Goal: Task Accomplishment & Management: Complete application form

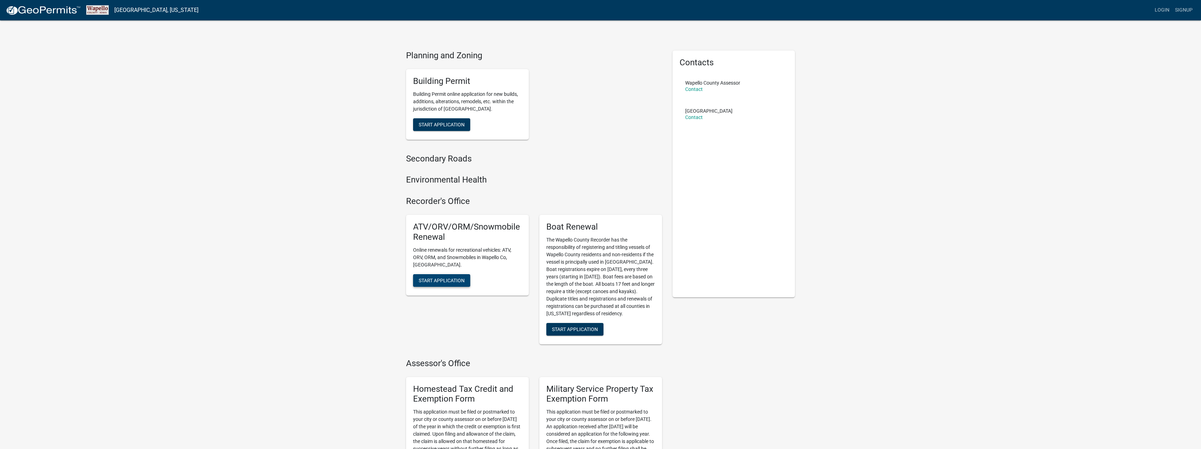
click at [438, 277] on span "Start Application" at bounding box center [442, 280] width 46 height 6
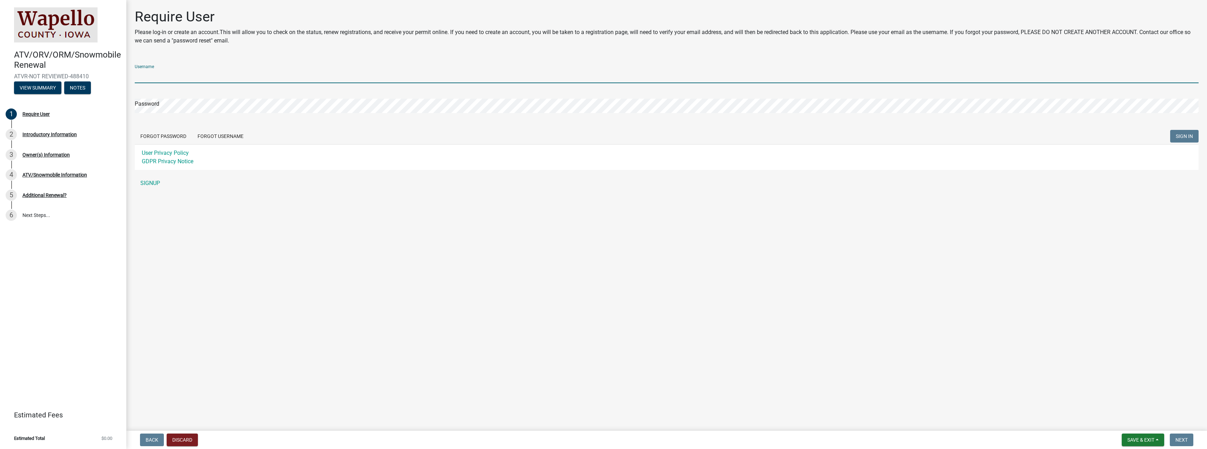
click at [192, 74] on input "Username" at bounding box center [666, 76] width 1063 height 14
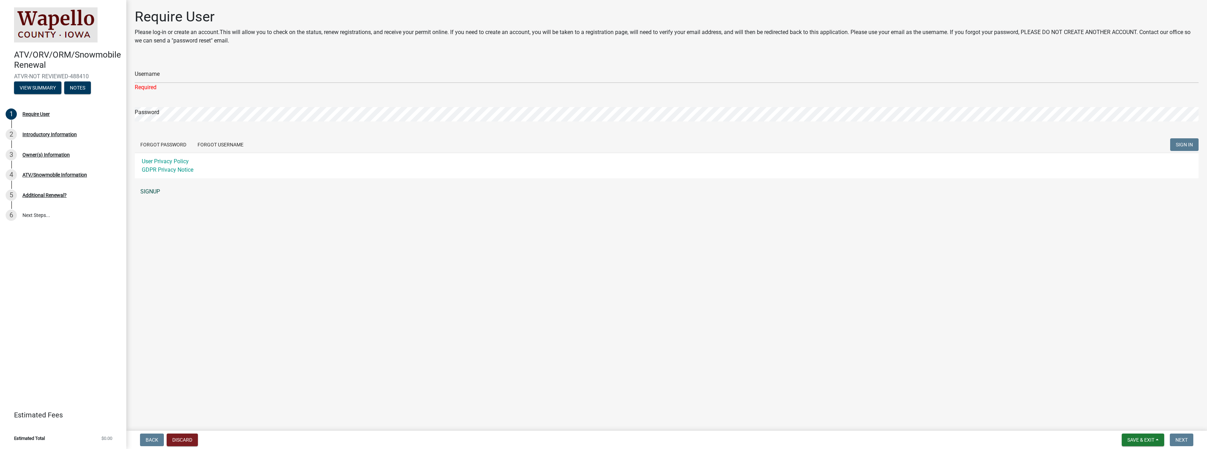
click at [153, 181] on div "Username Required Password Forgot Password Forgot Username SIGN IN User Privacy…" at bounding box center [666, 129] width 1063 height 140
click at [151, 188] on link "SIGNUP" at bounding box center [666, 191] width 1063 height 14
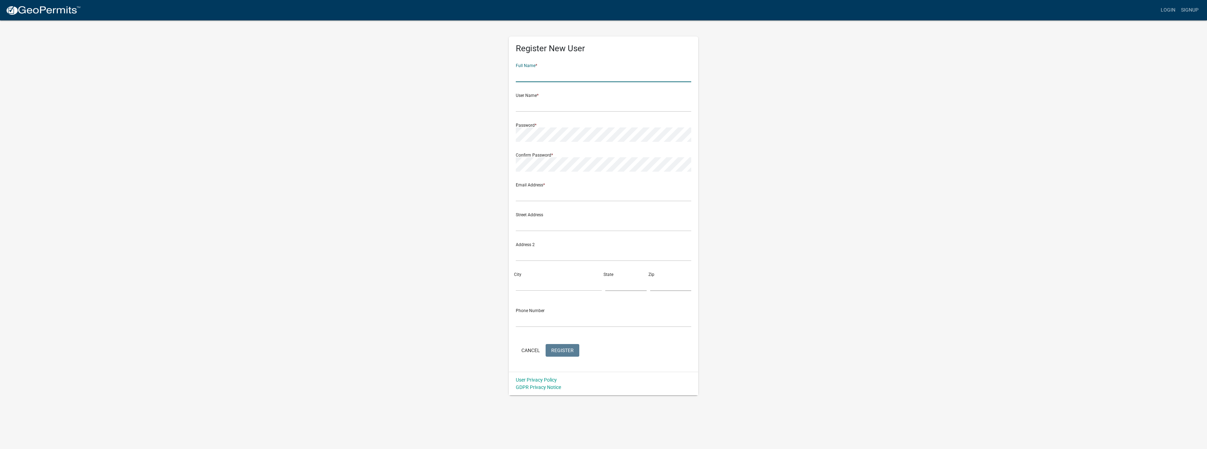
click at [542, 69] on input "text" at bounding box center [603, 75] width 175 height 14
type input "[PERSON_NAME]"
type input "[PERSON_NAME][EMAIL_ADDRESS][DOMAIN_NAME]"
type input "[STREET_ADDRESS]"
type input "Ottumwa"
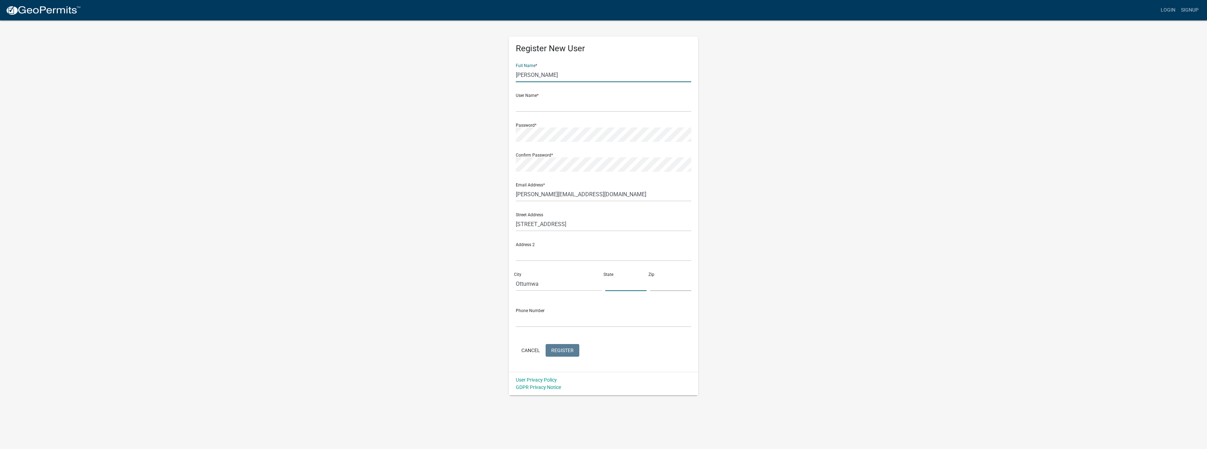
type input "IA"
type input "52501-8173"
type input "6418470995"
click at [566, 107] on input "text" at bounding box center [603, 105] width 175 height 14
click at [555, 104] on input "suttonc" at bounding box center [603, 105] width 175 height 14
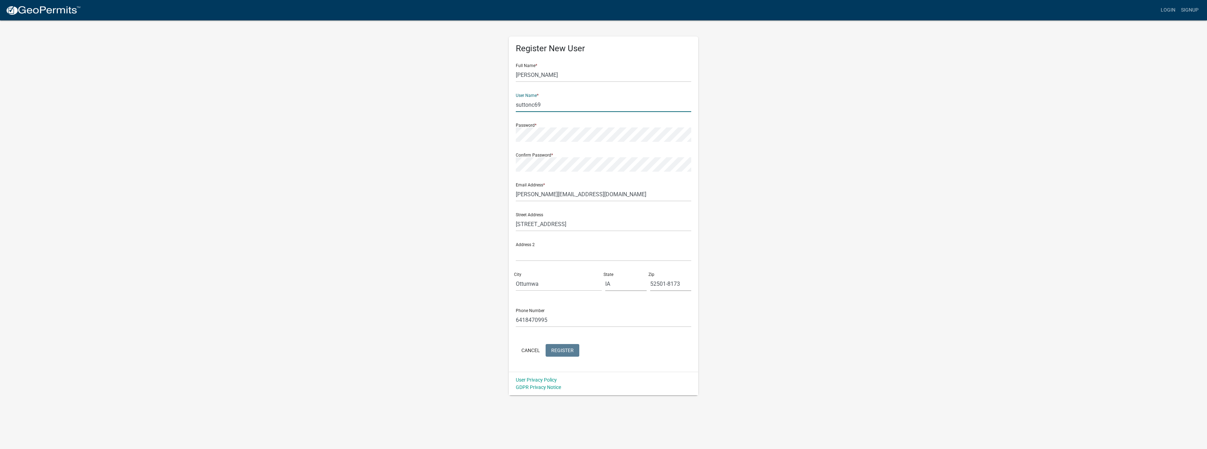
type input "suttonc69"
click at [558, 349] on span "Register" at bounding box center [562, 350] width 22 height 6
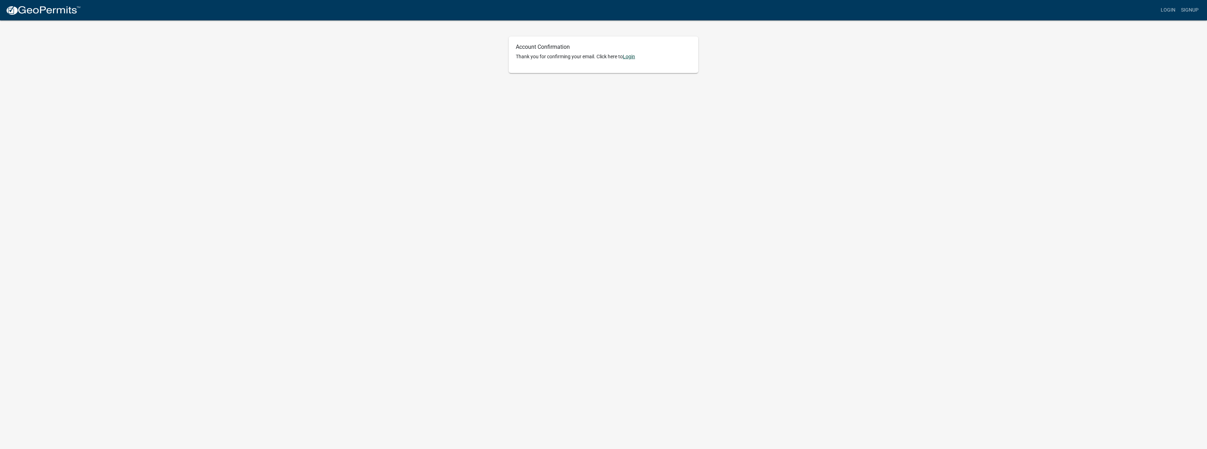
click at [633, 55] on link "Login" at bounding box center [629, 57] width 12 height 6
type input "suttonc69"
click at [647, 147] on span "SIGN IN" at bounding box center [643, 149] width 17 height 6
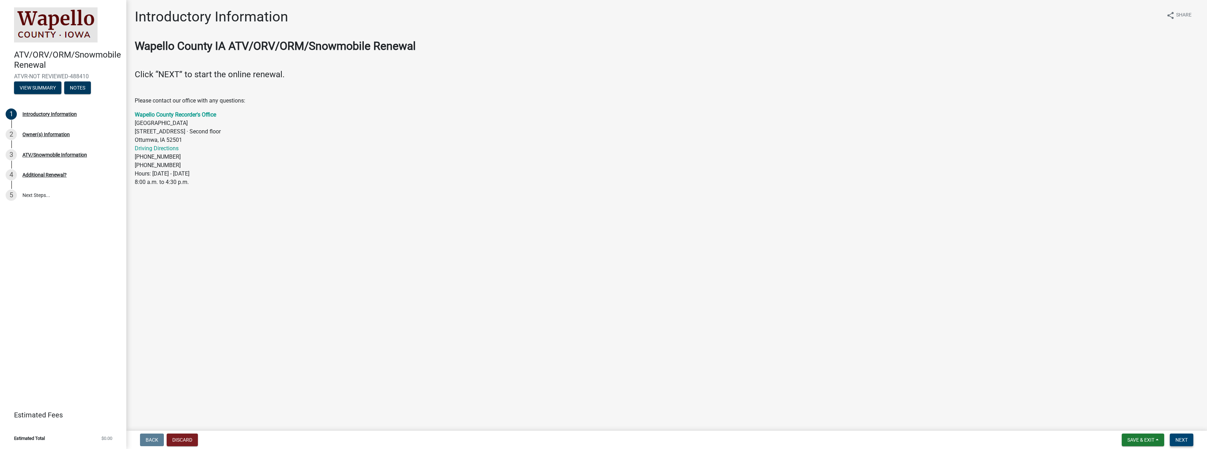
click at [1186, 435] on button "Next" at bounding box center [1181, 439] width 24 height 13
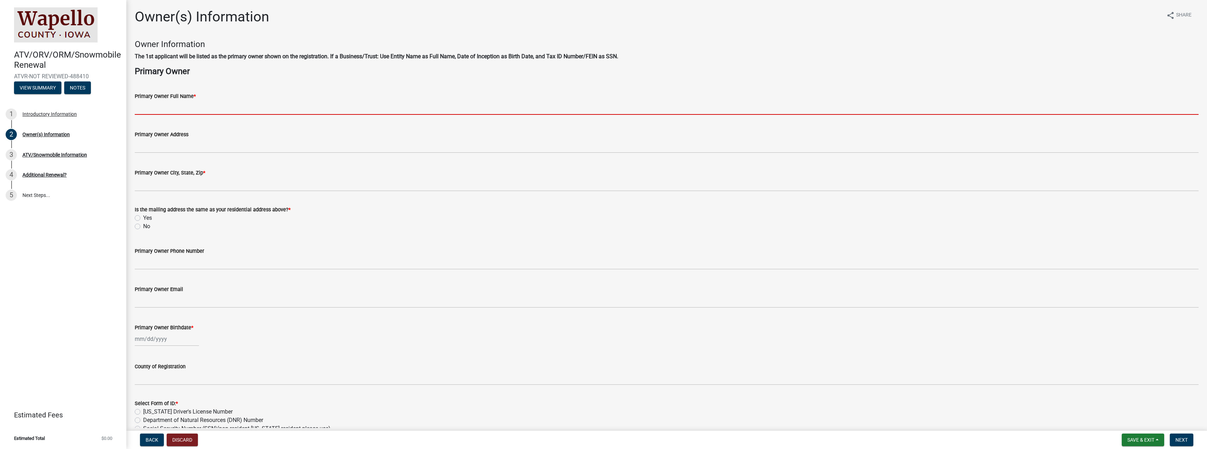
click at [183, 107] on input "Primary Owner Full Name *" at bounding box center [666, 107] width 1063 height 14
type input "[PERSON_NAME]"
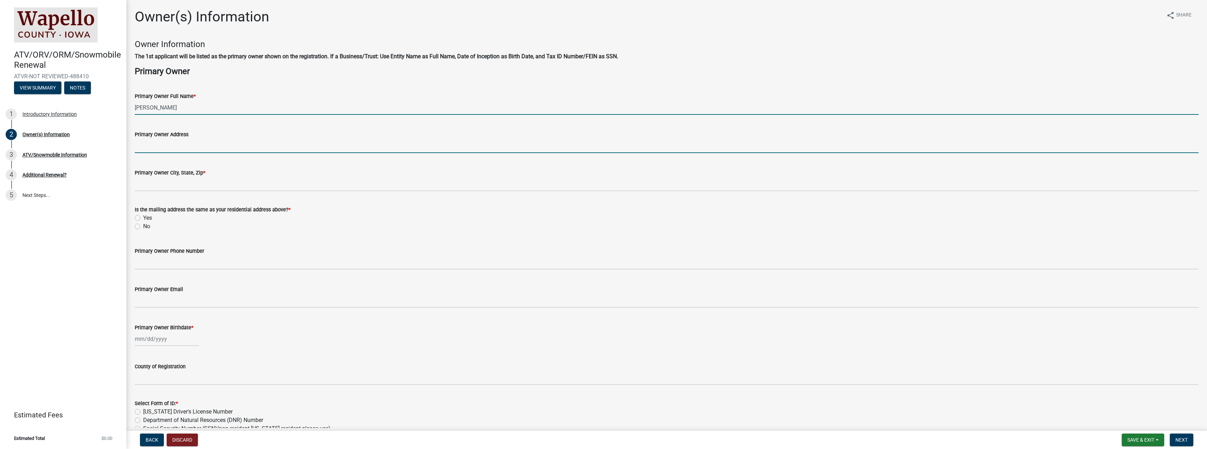
type input "[STREET_ADDRESS]"
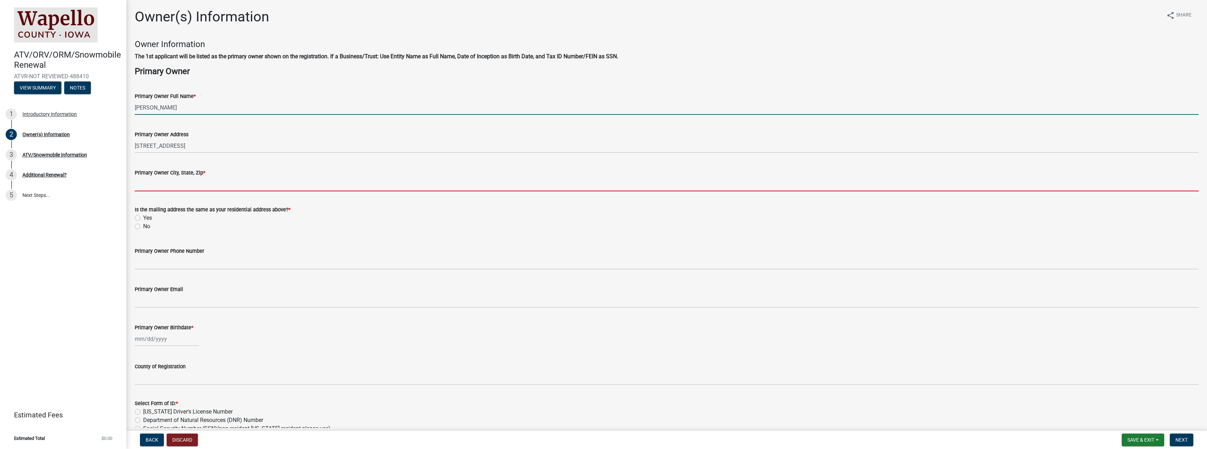
type input "Ottumwa"
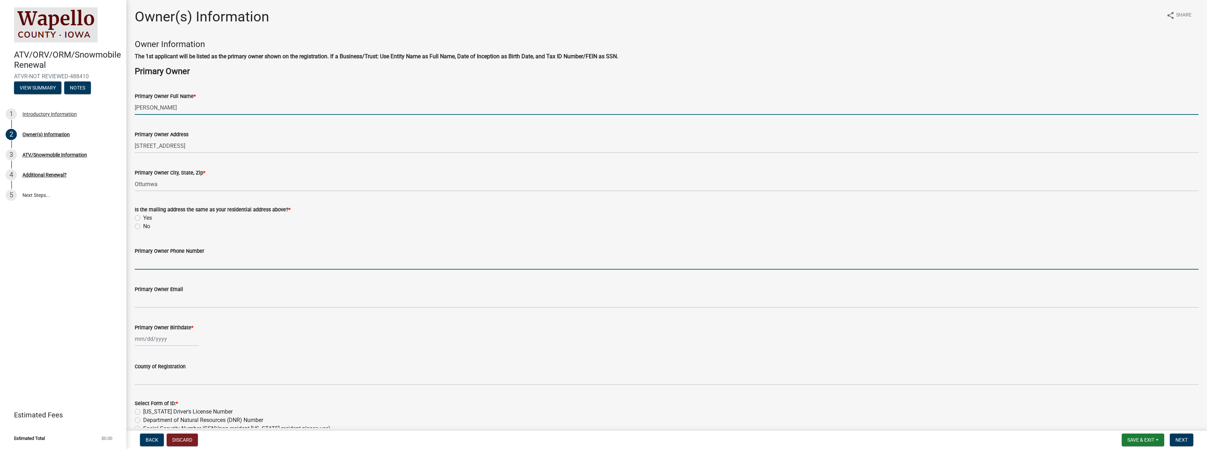
type input "6418470995"
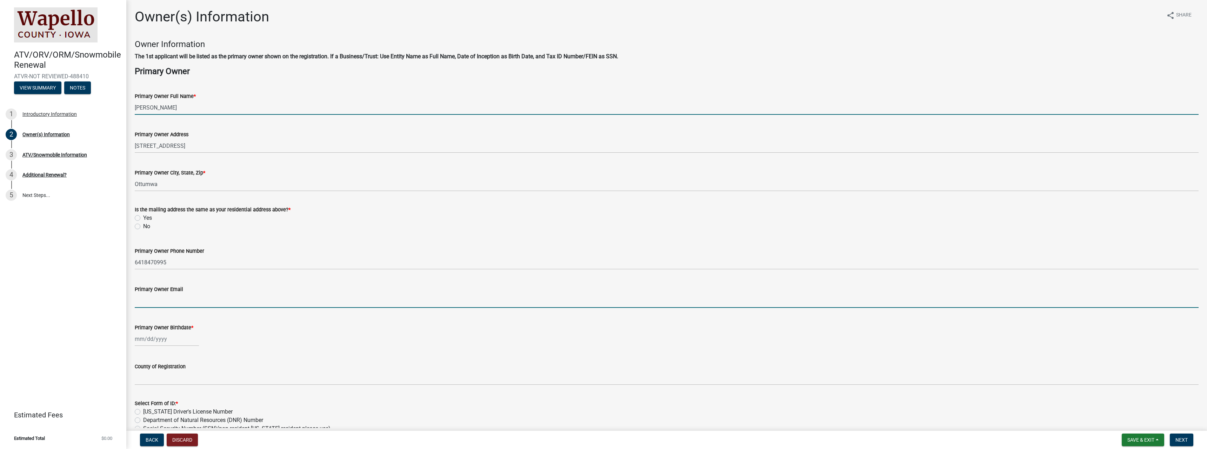
type input "[PERSON_NAME][EMAIL_ADDRESS][DOMAIN_NAME]"
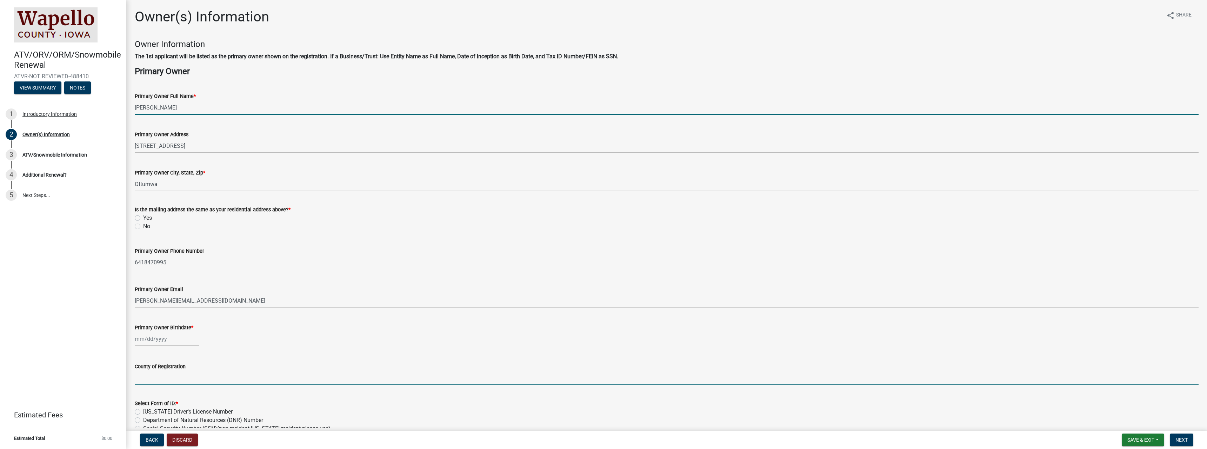
type input "IA"
click at [143, 217] on label "Yes" at bounding box center [147, 218] width 9 height 8
click at [143, 217] on input "Yes" at bounding box center [145, 216] width 5 height 5
radio input "true"
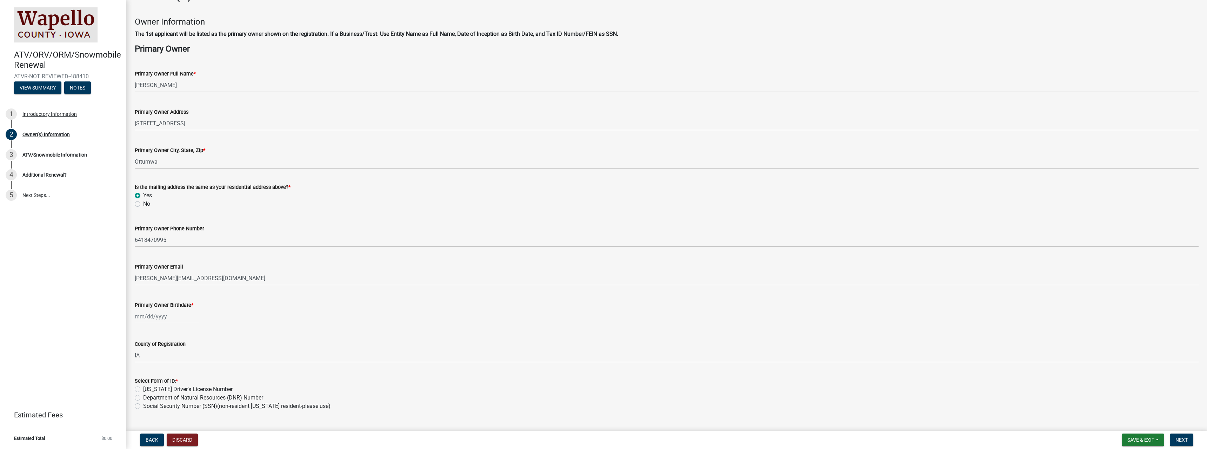
scroll to position [35, 0]
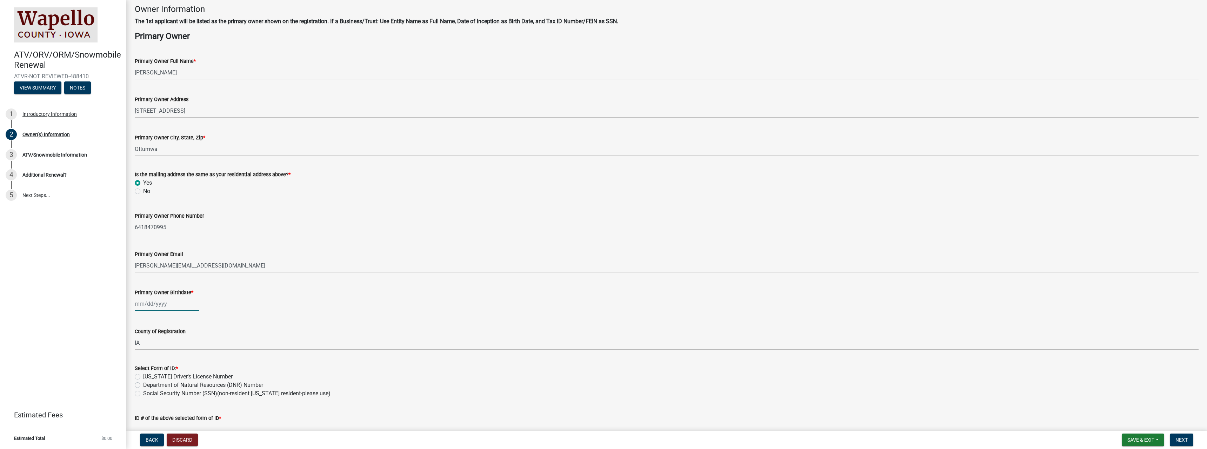
click at [155, 304] on div at bounding box center [167, 303] width 64 height 14
select select "10"
select select "2025"
click at [146, 303] on input "Primary Owner Birthdate *" at bounding box center [167, 303] width 64 height 14
click at [141, 302] on input "03041969" at bounding box center [167, 303] width 64 height 14
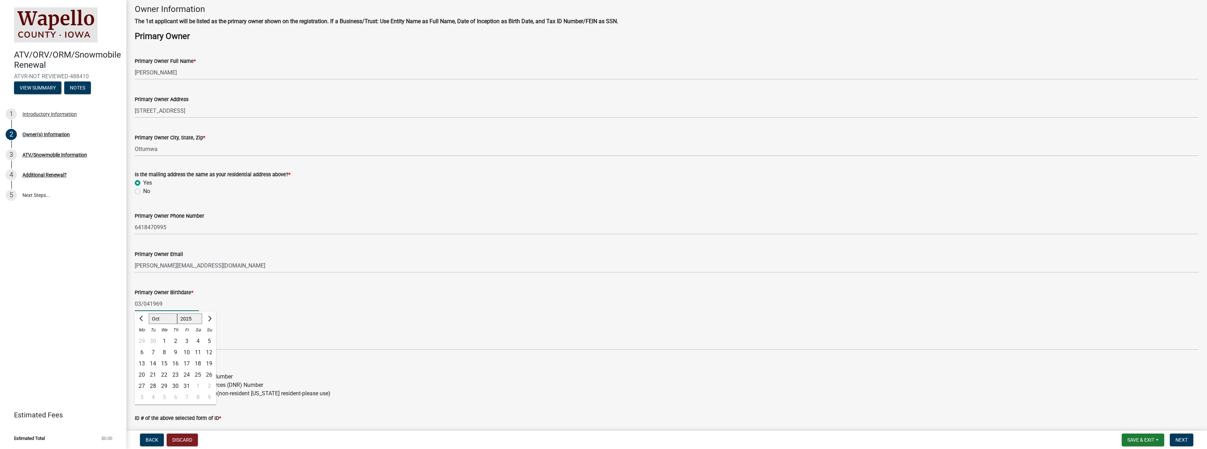
click at [150, 302] on input "03/041969" at bounding box center [167, 303] width 64 height 14
type input "[DATE]"
click at [20, 300] on div "ATV/ORV/ORM/Snowmobile Renewal ATVR-NOT REVIEWED-488410 View Summary Notes 1 In…" at bounding box center [63, 224] width 126 height 449
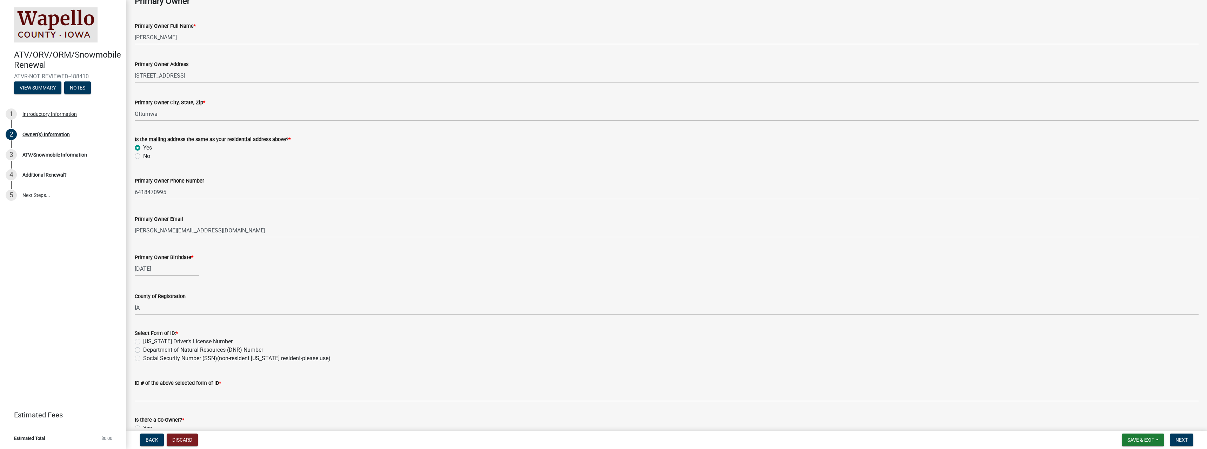
click at [143, 348] on label "Department of Natural Resources (DNR) Number" at bounding box center [203, 349] width 120 height 8
click at [143, 348] on input "Department of Natural Resources (DNR) Number" at bounding box center [145, 347] width 5 height 5
radio input "true"
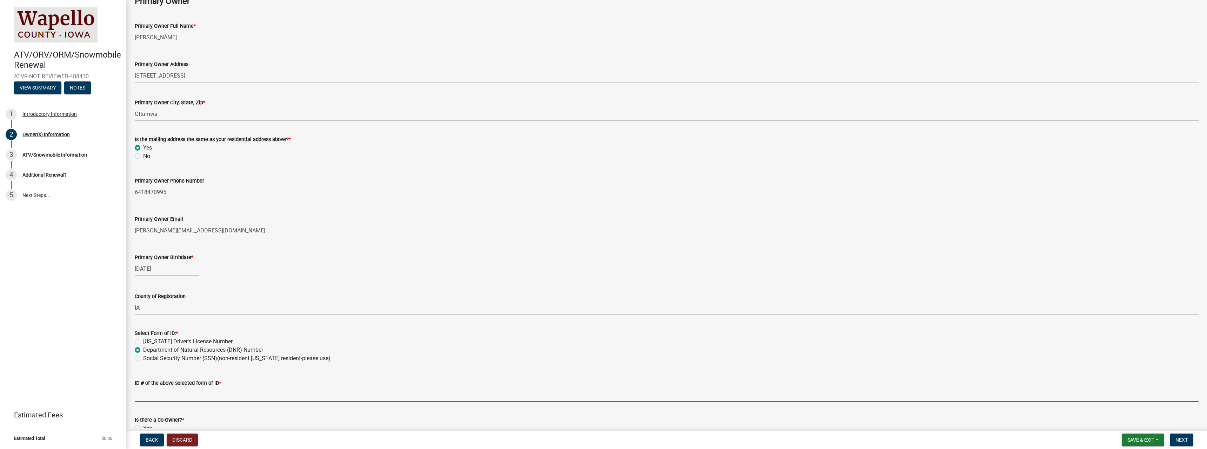
click at [189, 394] on input "ID # of the above selected form of ID *" at bounding box center [666, 394] width 1063 height 14
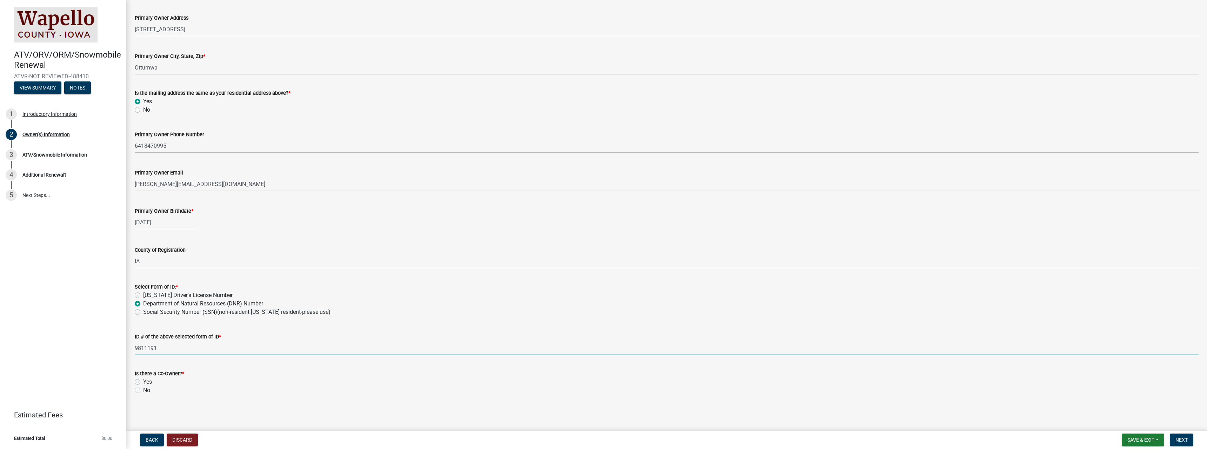
scroll to position [117, 0]
type input "9811191"
click at [143, 389] on label "No" at bounding box center [146, 389] width 7 height 8
click at [143, 389] on input "No" at bounding box center [145, 387] width 5 height 5
radio input "true"
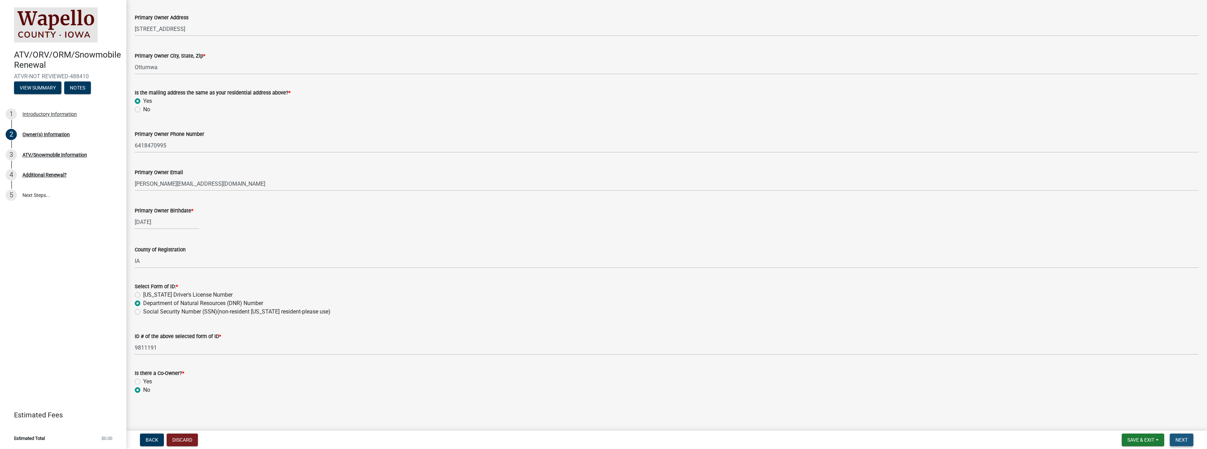
click at [1184, 438] on span "Next" at bounding box center [1181, 440] width 12 height 6
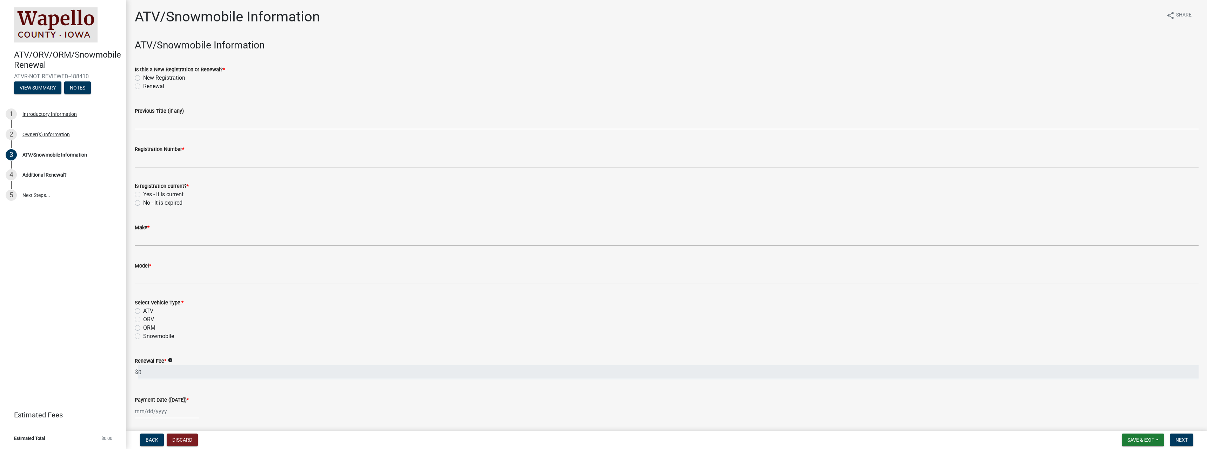
click at [143, 86] on label "Renewal" at bounding box center [153, 86] width 21 height 8
click at [143, 86] on input "Renewal" at bounding box center [145, 84] width 5 height 5
radio input "true"
click at [143, 195] on label "Yes - It is current" at bounding box center [163, 194] width 40 height 8
click at [143, 195] on input "Yes - It is current" at bounding box center [145, 192] width 5 height 5
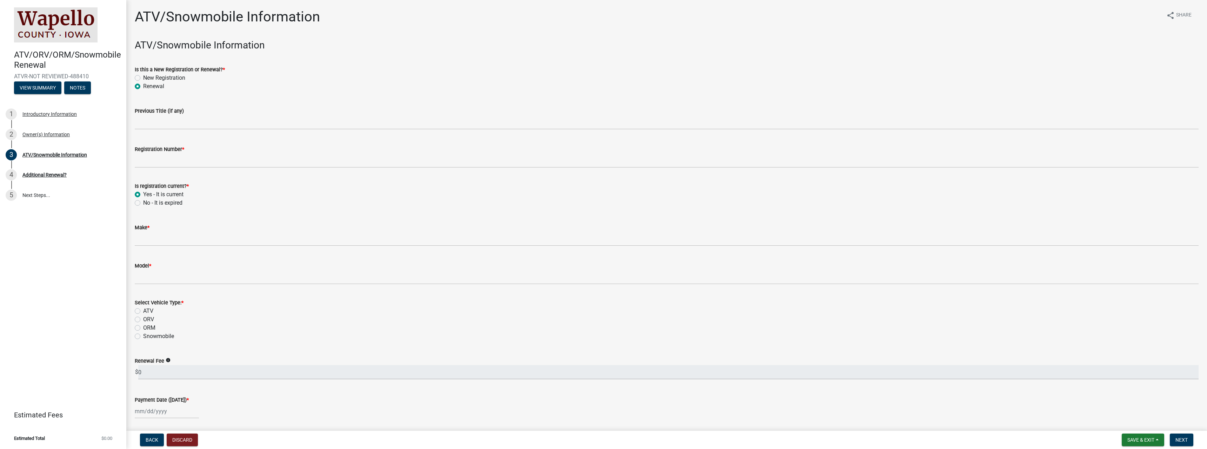
radio input "true"
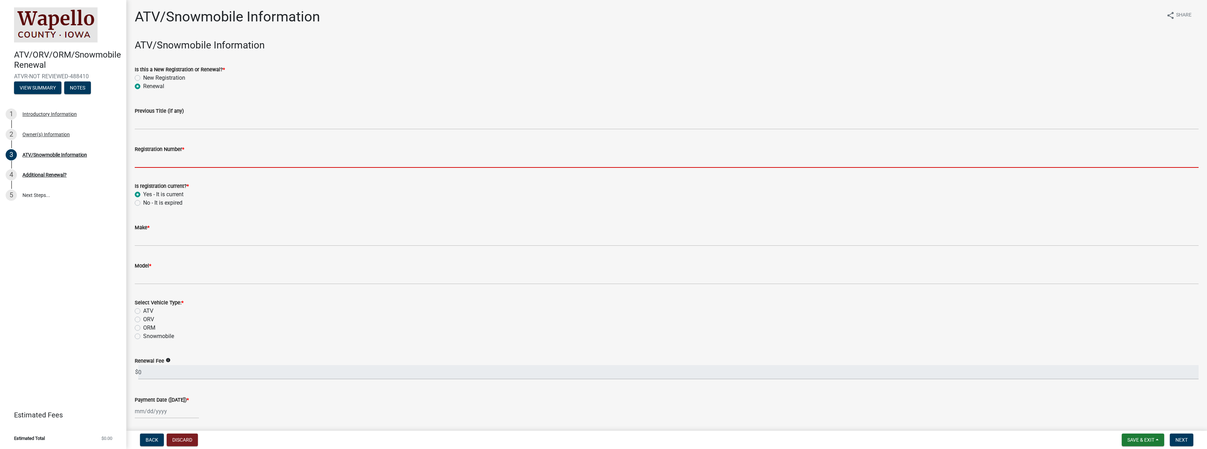
click at [184, 162] on input "Registration Number *" at bounding box center [666, 160] width 1063 height 14
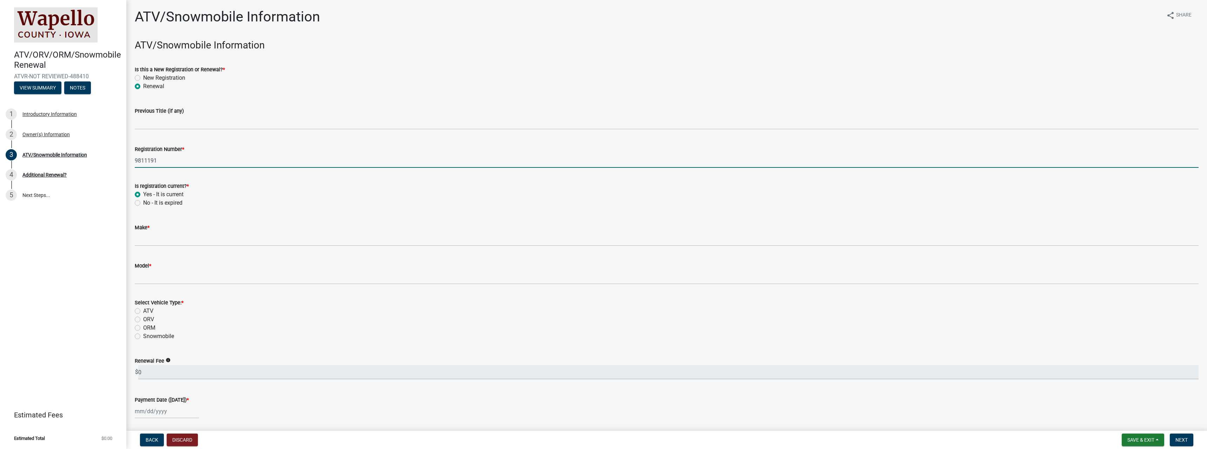
type input "9811191"
click at [161, 238] on input "Make *" at bounding box center [666, 238] width 1063 height 14
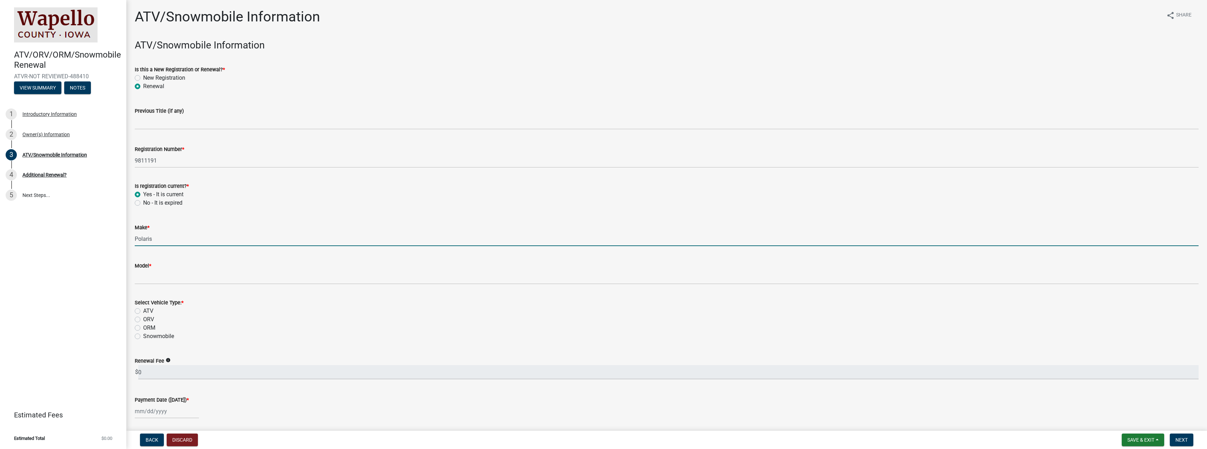
type input "Polaris"
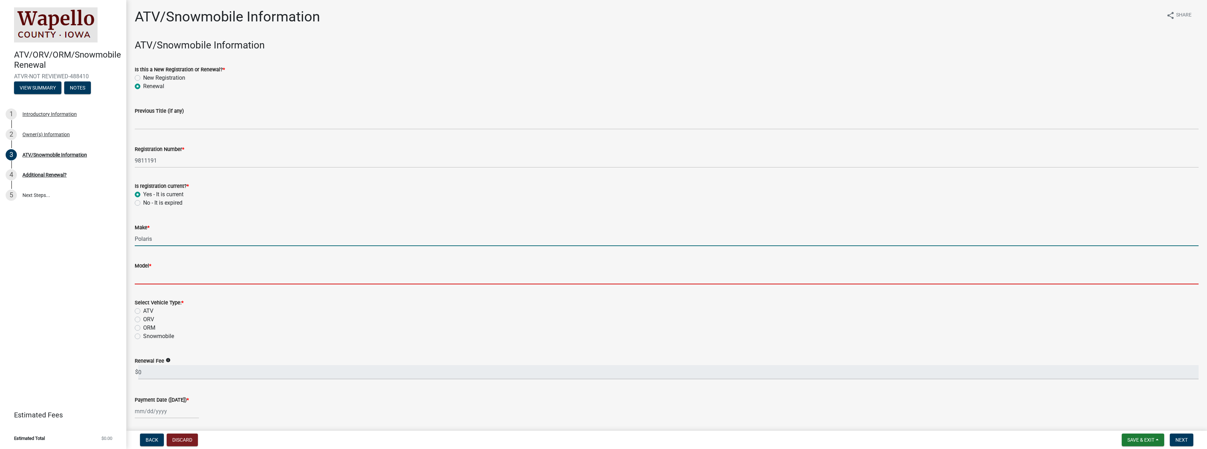
click at [170, 280] on input "Model *" at bounding box center [666, 277] width 1063 height 14
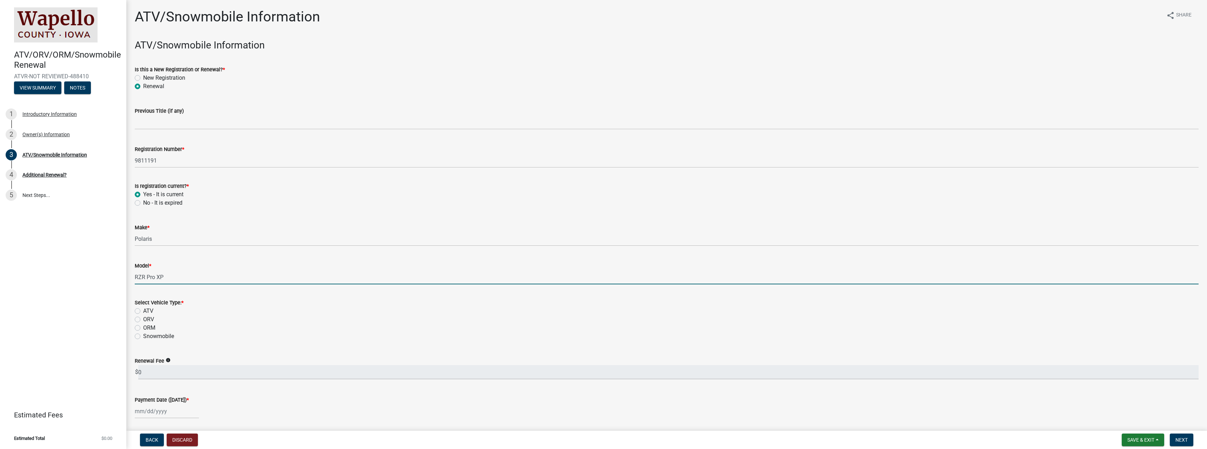
type input "RZR Pro XP"
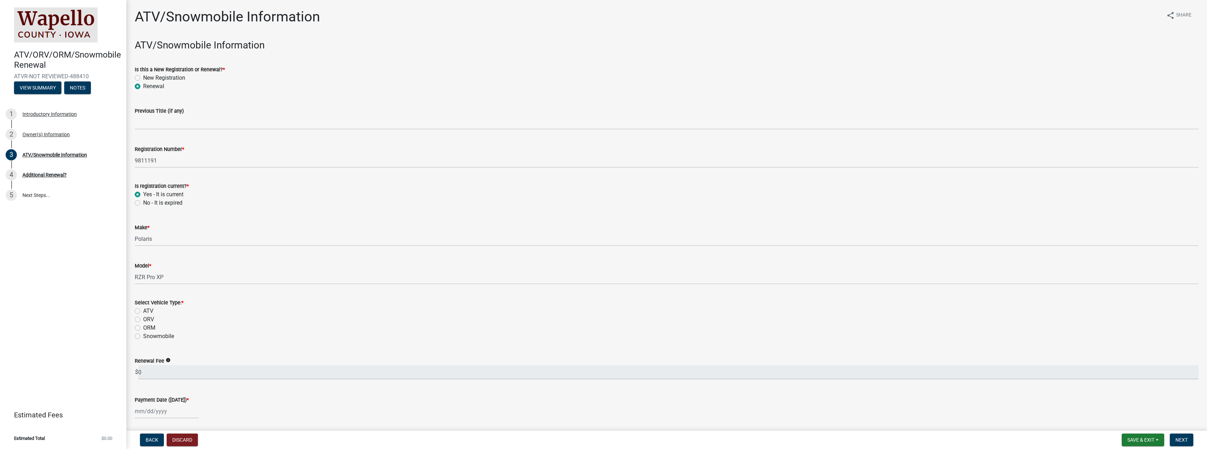
click at [143, 319] on label "ORV" at bounding box center [148, 319] width 11 height 8
click at [143, 319] on input "ORV" at bounding box center [145, 317] width 5 height 5
radio input "true"
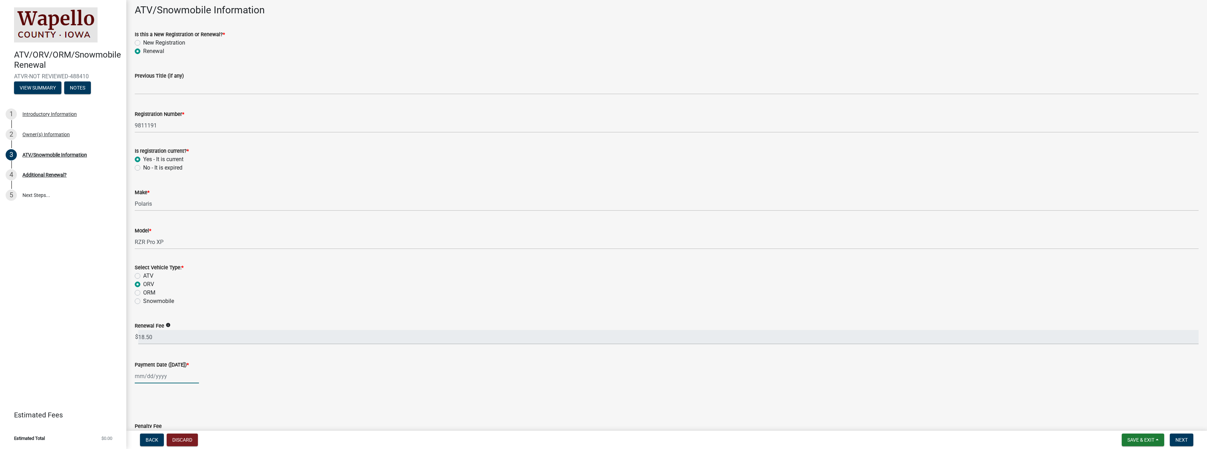
click at [155, 375] on div at bounding box center [167, 376] width 64 height 14
select select "10"
select select "2025"
click at [140, 316] on div "6" at bounding box center [141, 315] width 11 height 11
type input "[DATE]"
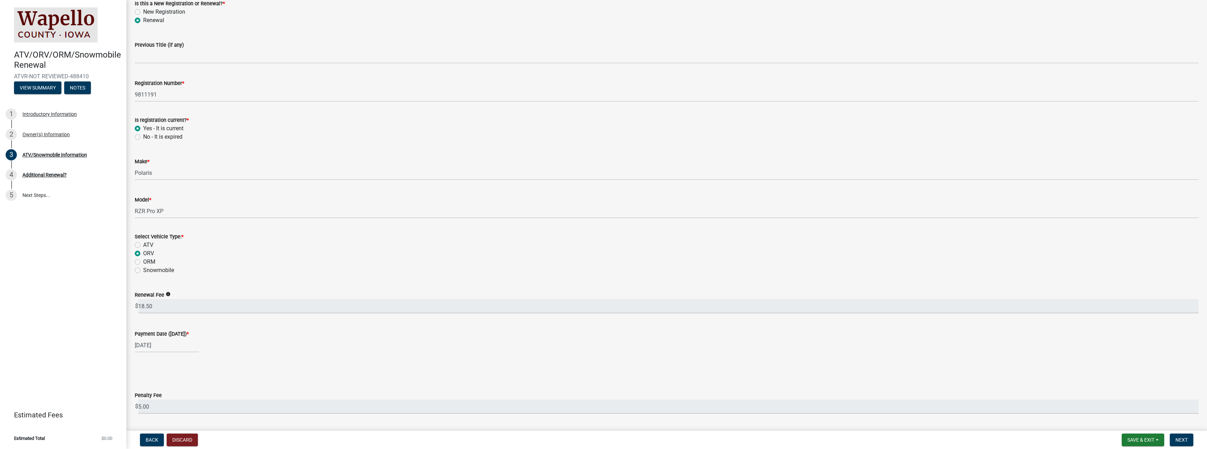
scroll to position [86, 0]
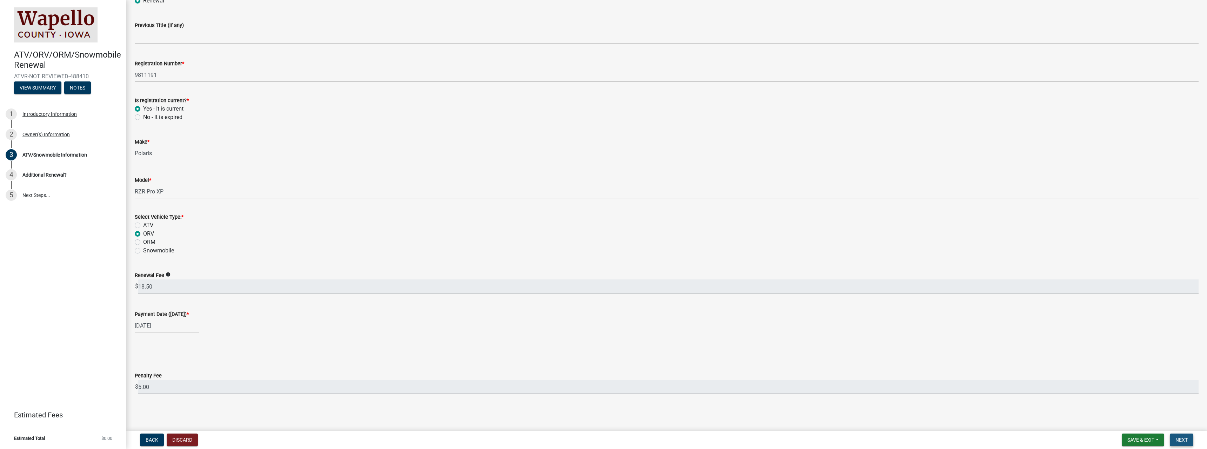
click at [1181, 437] on span "Next" at bounding box center [1181, 440] width 12 height 6
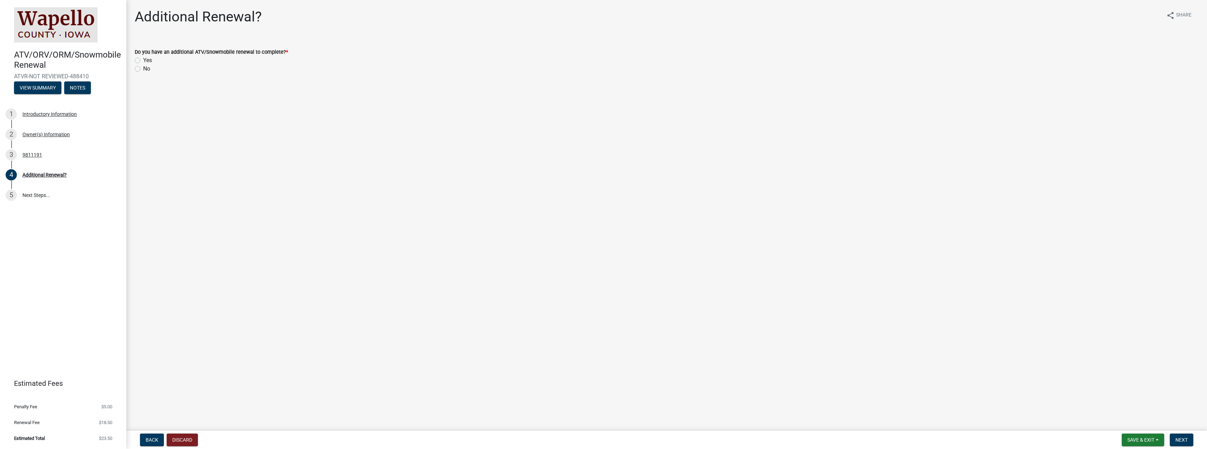
click at [143, 67] on label "No" at bounding box center [146, 69] width 7 height 8
click at [143, 67] on input "No" at bounding box center [145, 67] width 5 height 5
radio input "true"
click at [1176, 439] on span "Next" at bounding box center [1181, 440] width 12 height 6
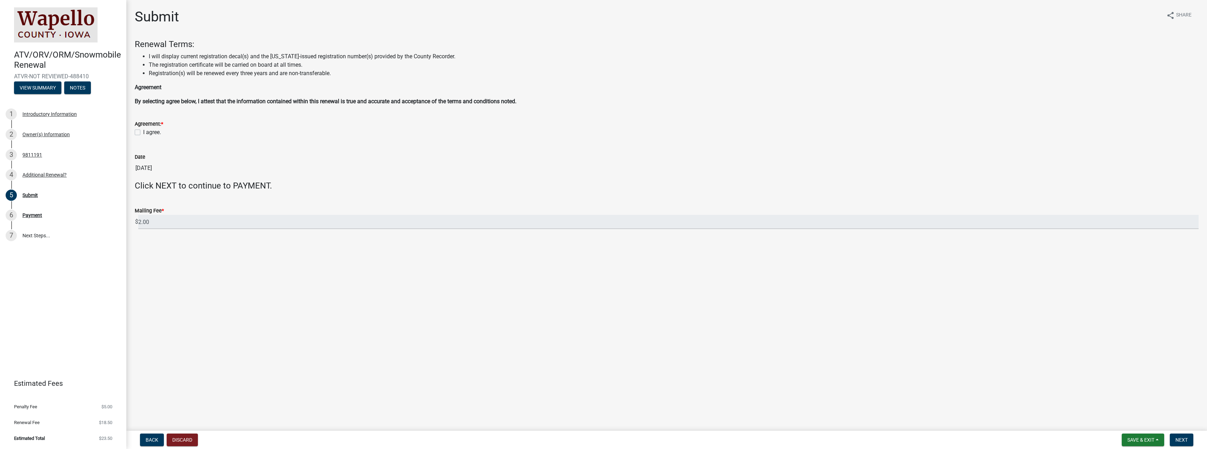
click at [143, 132] on label "I agree." at bounding box center [152, 132] width 18 height 8
click at [143, 132] on input "I agree." at bounding box center [145, 130] width 5 height 5
checkbox input "true"
click at [1178, 438] on span "Next" at bounding box center [1181, 440] width 12 height 6
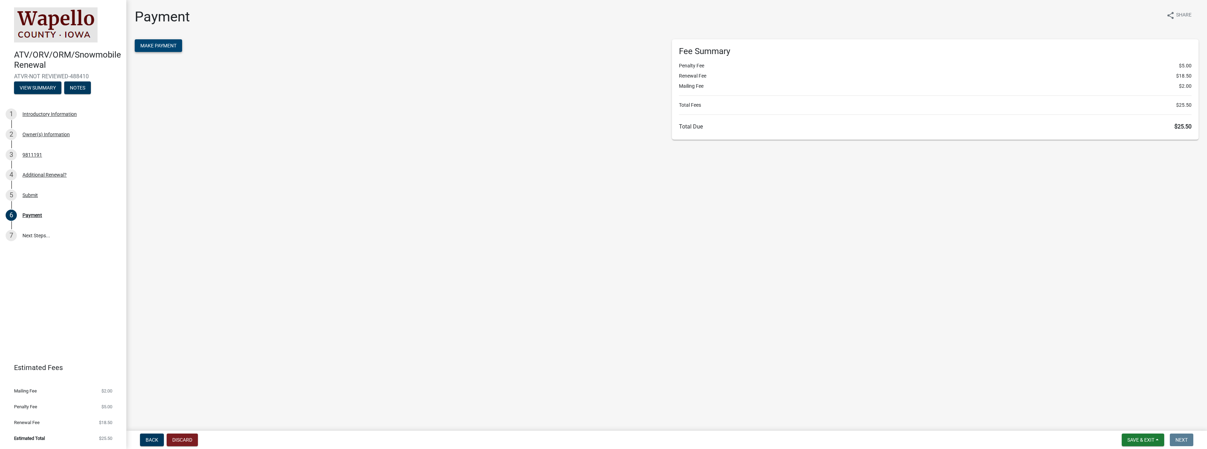
click at [162, 45] on span "Make Payment" at bounding box center [158, 46] width 36 height 6
